Goal: Communication & Community: Answer question/provide support

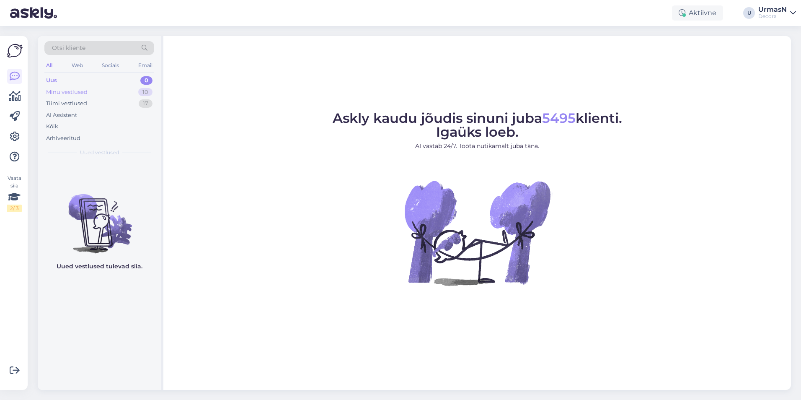
click at [86, 96] on div "Minu vestlused 10" at bounding box center [99, 92] width 110 height 12
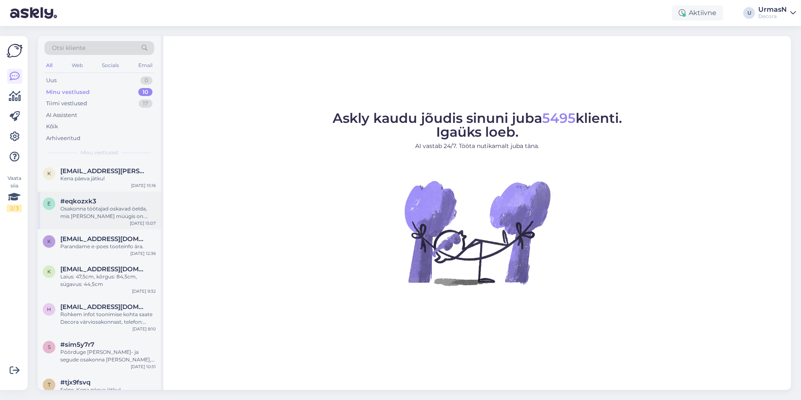
click at [106, 212] on div "Osakonna töötajad oskavad öelda, mis [PERSON_NAME] müügis on. Telefon: [PHONE_N…" at bounding box center [108, 212] width 96 height 15
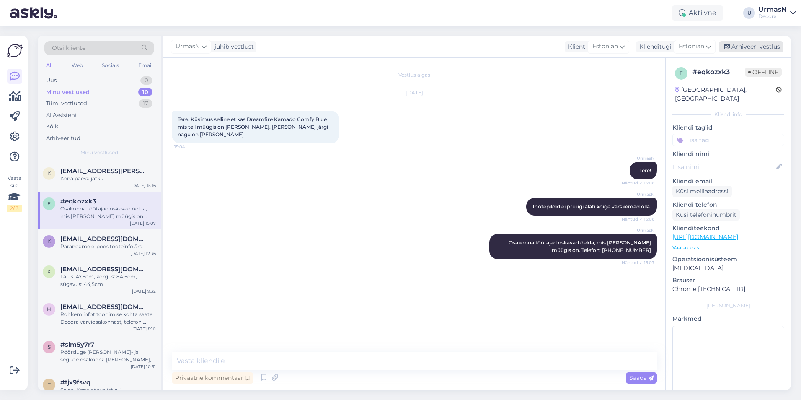
click at [760, 48] on div "Arhiveeri vestlus" at bounding box center [751, 46] width 65 height 11
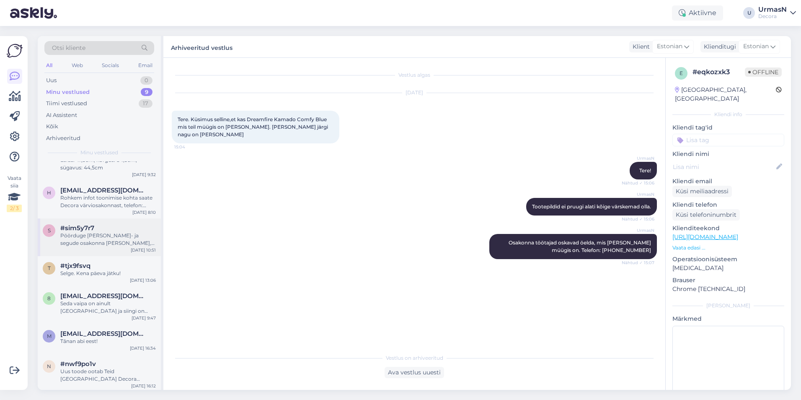
scroll to position [81, 0]
click at [102, 247] on div "s #sim5y7r7 Pöörduge [PERSON_NAME]- ja segude osakonna [PERSON_NAME], telefon: …" at bounding box center [99, 235] width 123 height 38
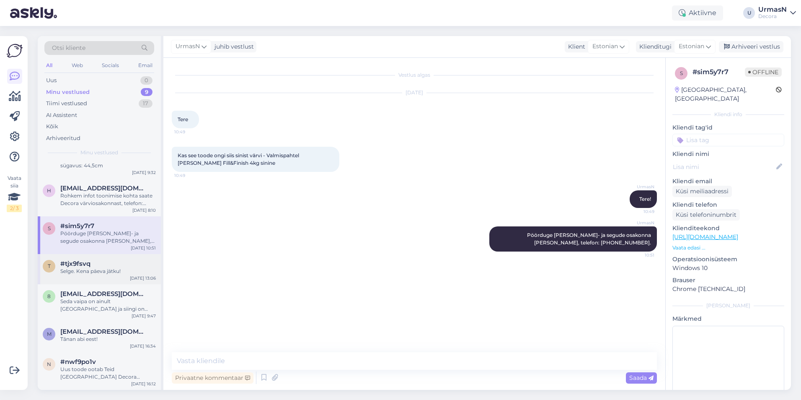
click at [114, 271] on div "Selge. Kena päeva jätku!" at bounding box center [108, 271] width 96 height 8
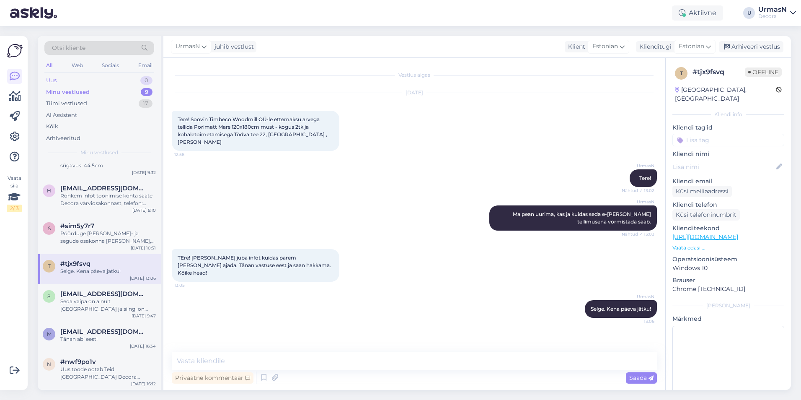
click at [72, 77] on div "Uus 0" at bounding box center [99, 81] width 110 height 12
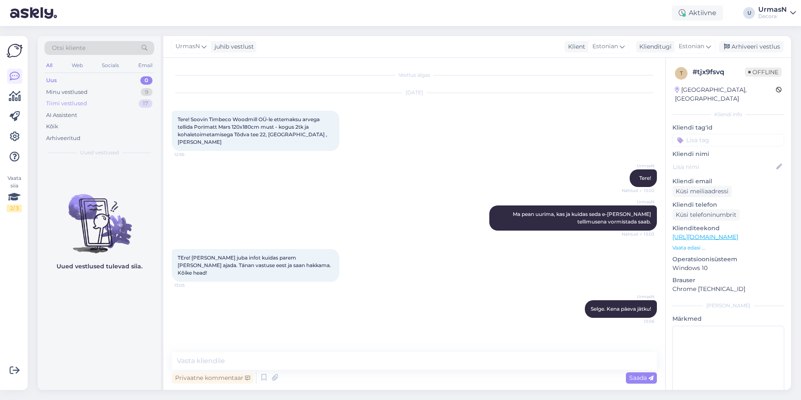
click at [71, 105] on div "Tiimi vestlused" at bounding box center [66, 103] width 41 height 8
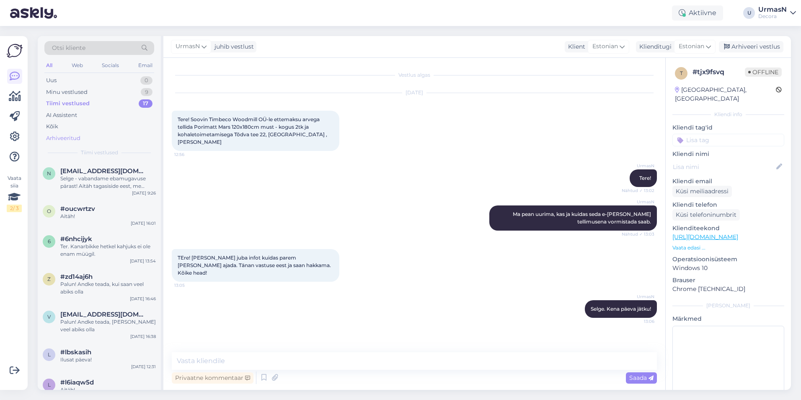
click at [75, 137] on div "Arhiveeritud" at bounding box center [63, 138] width 34 height 8
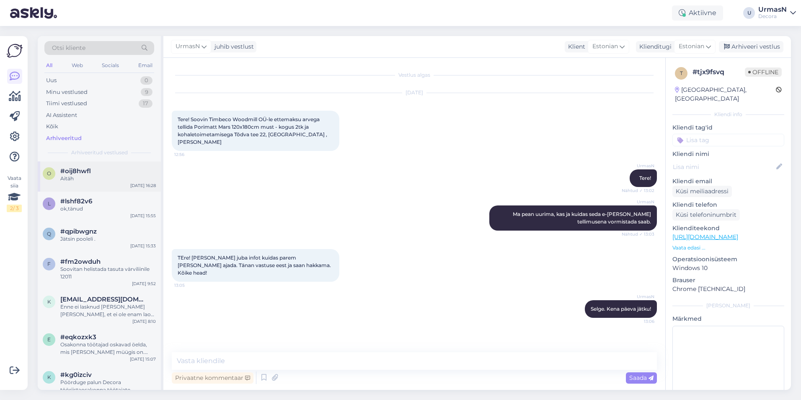
click at [66, 180] on div "Aitäh" at bounding box center [108, 179] width 96 height 8
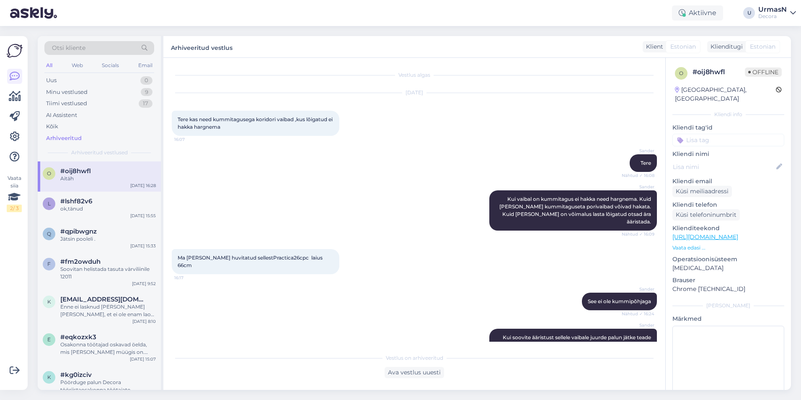
scroll to position [65, 0]
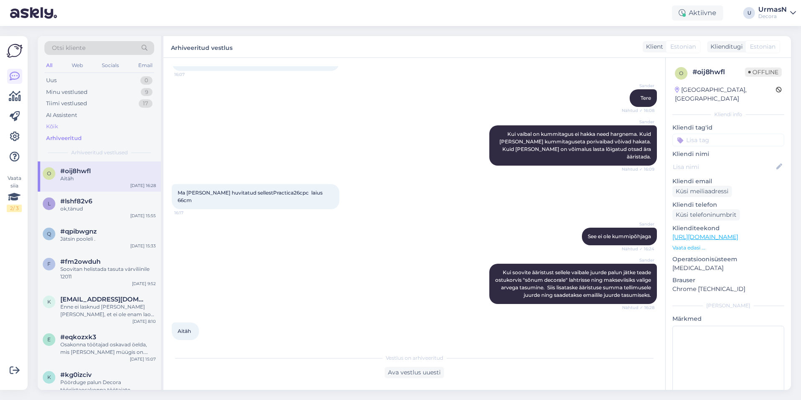
click at [73, 124] on div "Kõik" at bounding box center [99, 127] width 110 height 12
click at [57, 82] on div "Uus 0" at bounding box center [99, 81] width 110 height 12
